Goal: Transaction & Acquisition: Purchase product/service

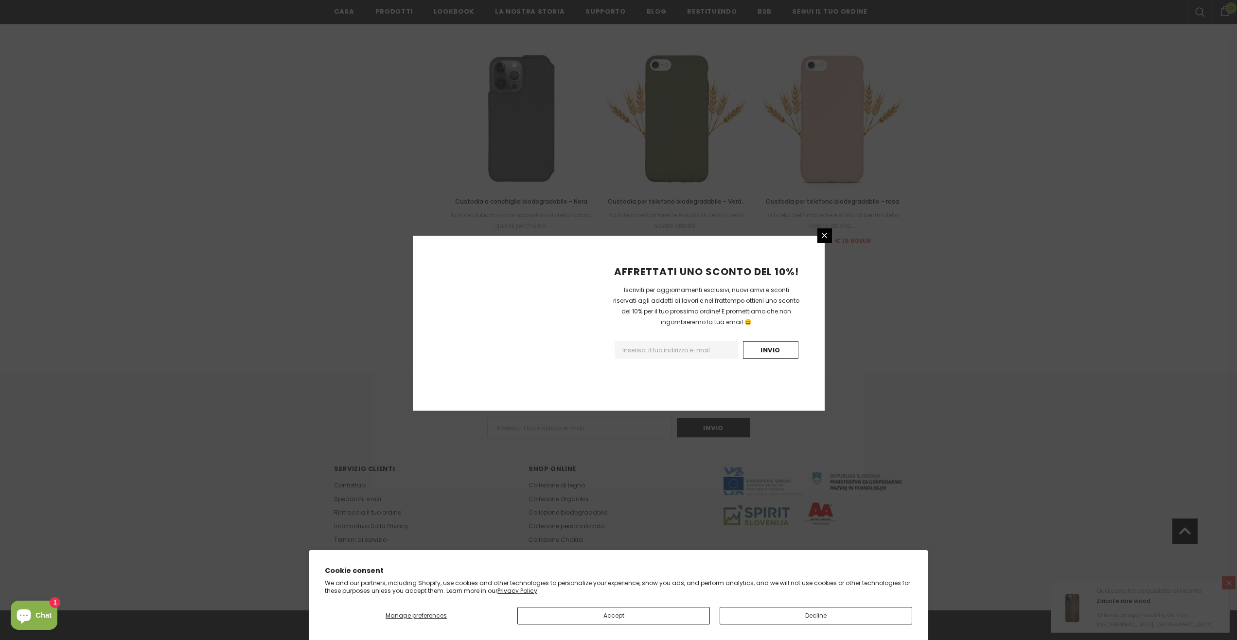
scroll to position [897, 0]
